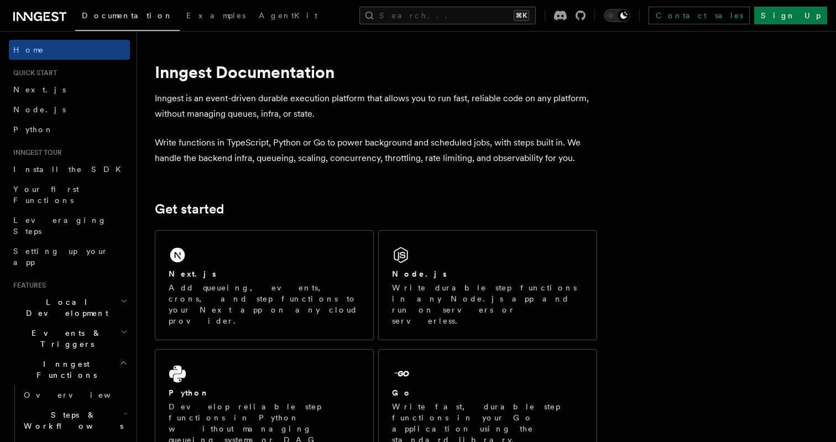
click at [449, 163] on p "Write functions in TypeScript, Python or Go to power background and scheduled j…" at bounding box center [376, 150] width 443 height 31
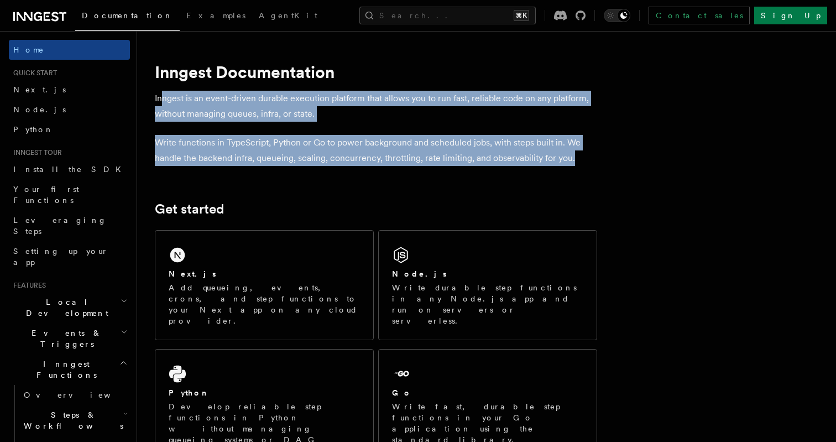
drag, startPoint x: 591, startPoint y: 157, endPoint x: 160, endPoint y: 97, distance: 435.5
click at [160, 97] on p "Inngest is an event-driven durable execution platform that allows you to run fa…" at bounding box center [376, 106] width 443 height 31
drag, startPoint x: 149, startPoint y: 97, endPoint x: 568, endPoint y: 166, distance: 424.3
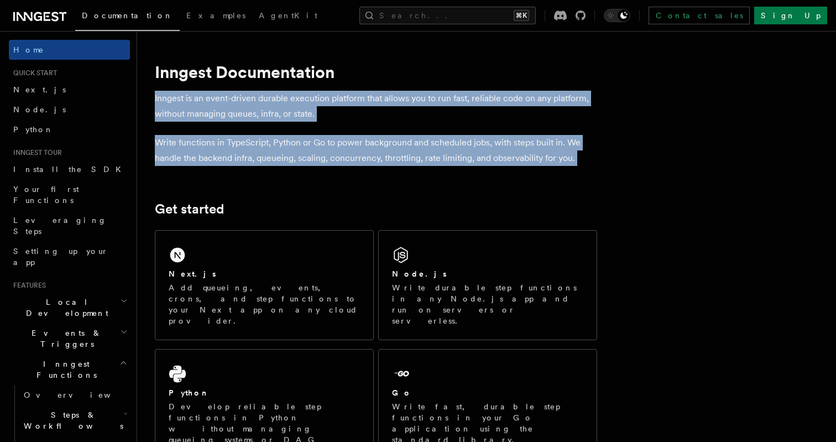
drag, startPoint x: 568, startPoint y: 166, endPoint x: 167, endPoint y: 100, distance: 405.8
click at [167, 100] on p "Inngest is an event-driven durable execution platform that allows you to run fa…" at bounding box center [376, 106] width 443 height 31
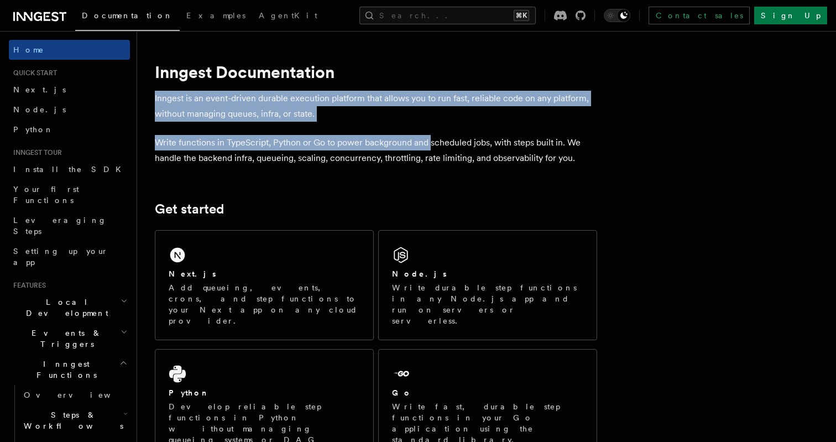
drag, startPoint x: 155, startPoint y: 98, endPoint x: 446, endPoint y: 149, distance: 295.8
click at [446, 149] on p "Write functions in TypeScript, Python or Go to power background and scheduled j…" at bounding box center [376, 150] width 443 height 31
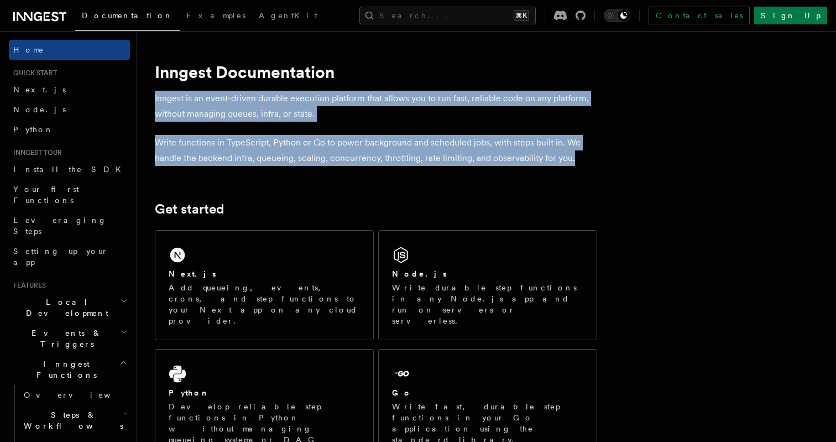
drag, startPoint x: 573, startPoint y: 163, endPoint x: 149, endPoint y: 98, distance: 428.7
drag, startPoint x: 149, startPoint y: 98, endPoint x: 585, endPoint y: 168, distance: 441.5
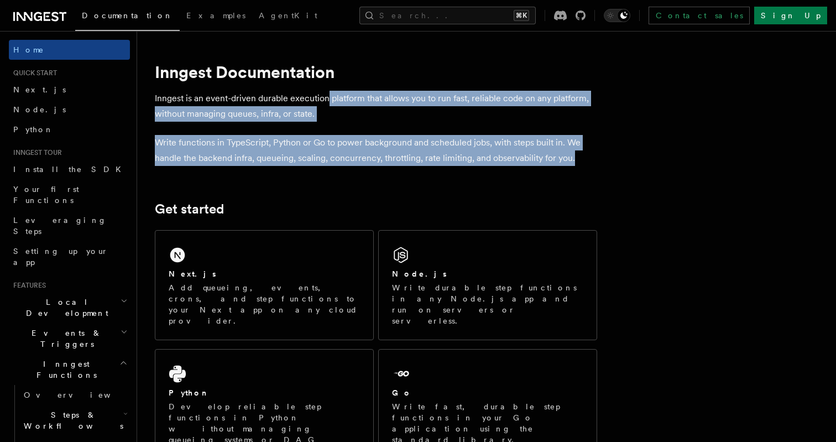
drag, startPoint x: 578, startPoint y: 162, endPoint x: 328, endPoint y: 101, distance: 257.4
click at [328, 101] on p "Inngest is an event-driven durable execution platform that allows you to run fa…" at bounding box center [376, 106] width 443 height 31
